Goal: Information Seeking & Learning: Learn about a topic

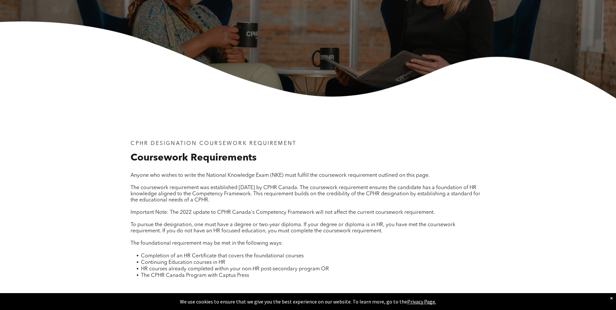
scroll to position [130, 0]
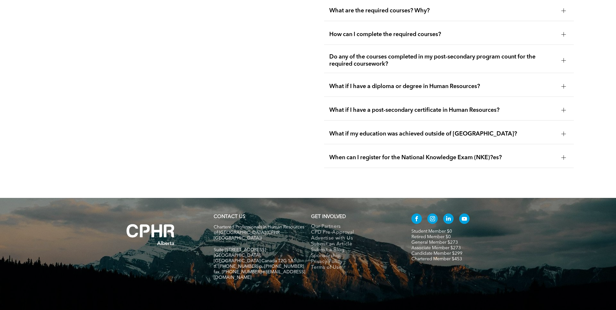
scroll to position [1237, 0]
